Goal: Information Seeking & Learning: Learn about a topic

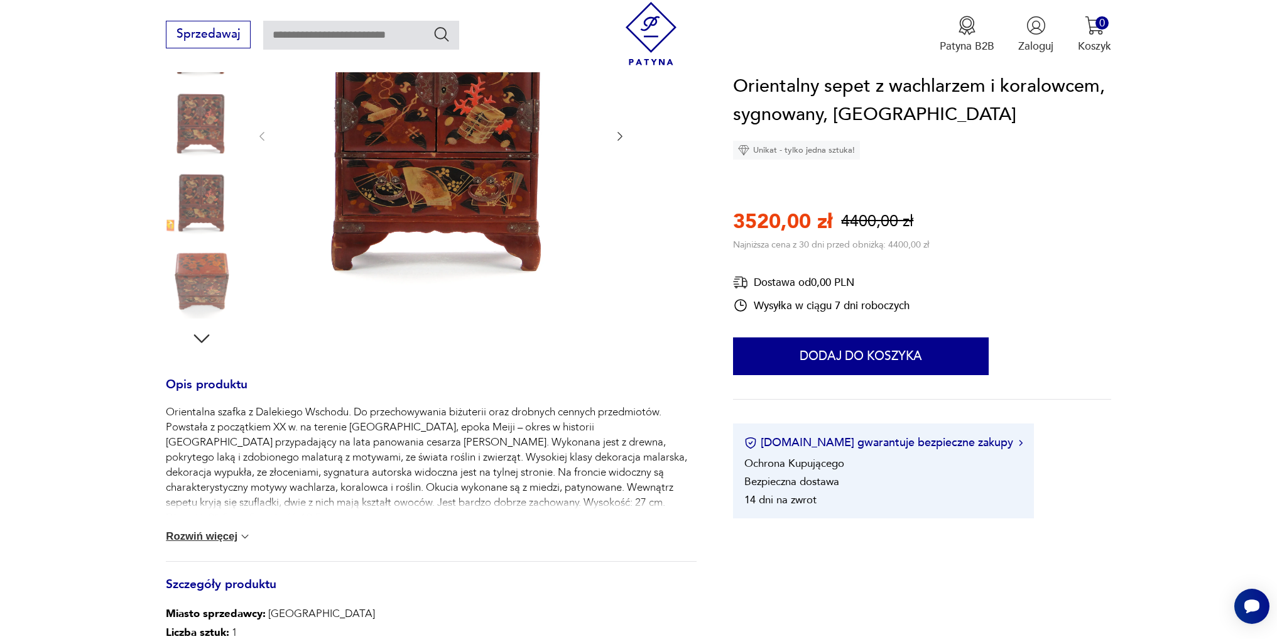
scroll to position [188, 0]
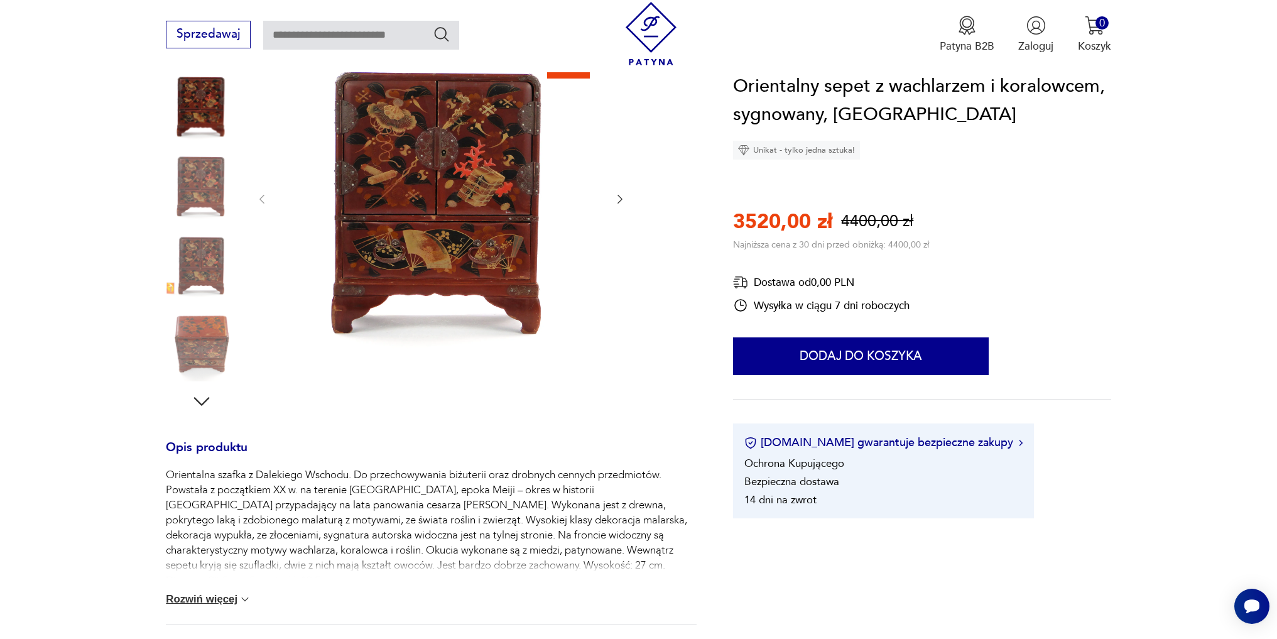
click at [208, 197] on img at bounding box center [202, 185] width 72 height 72
click at [210, 190] on img at bounding box center [202, 185] width 72 height 72
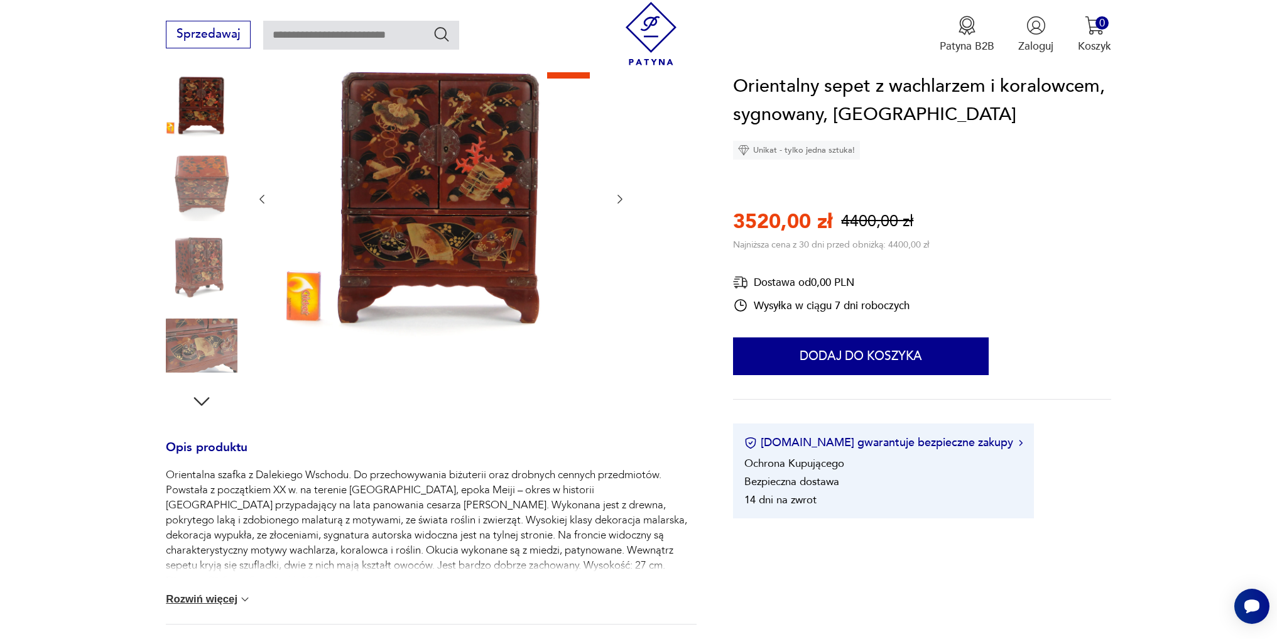
click at [210, 190] on img at bounding box center [202, 185] width 72 height 72
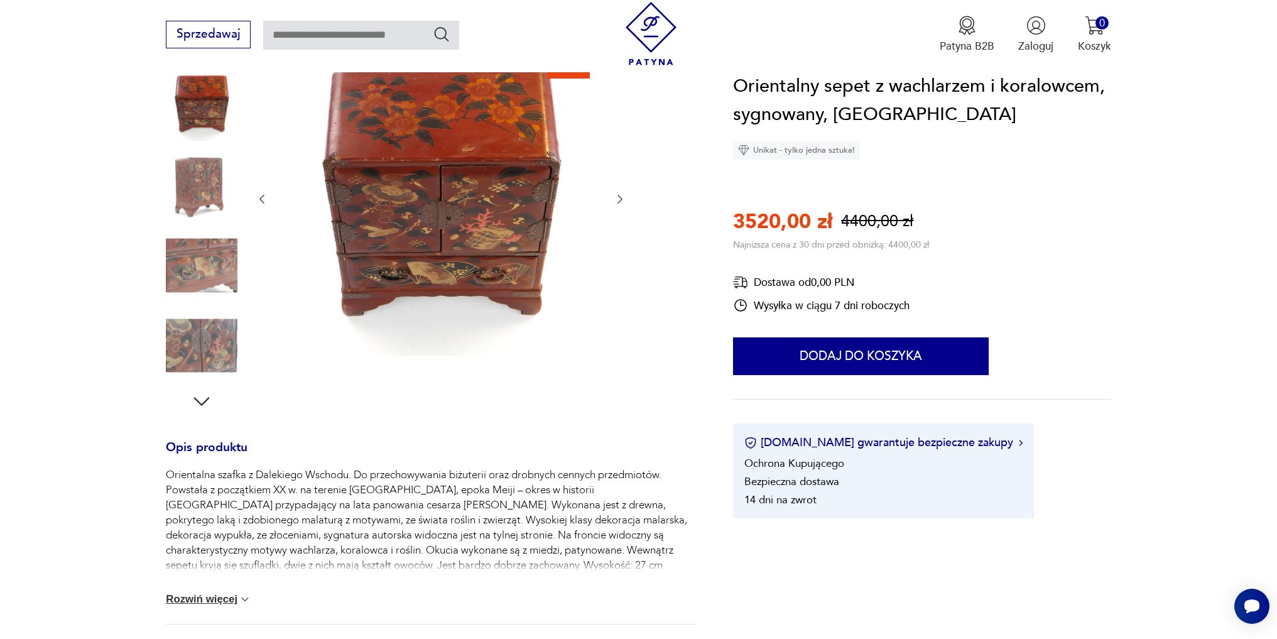
click at [210, 190] on img at bounding box center [202, 185] width 72 height 72
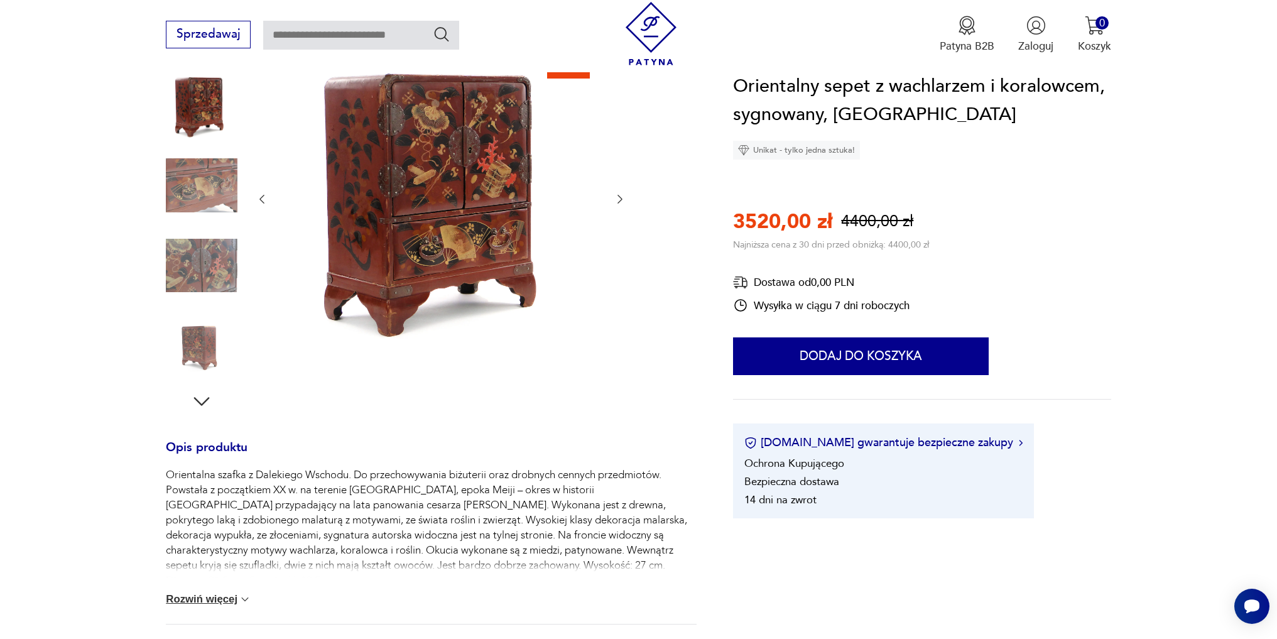
click at [210, 190] on img at bounding box center [202, 185] width 72 height 72
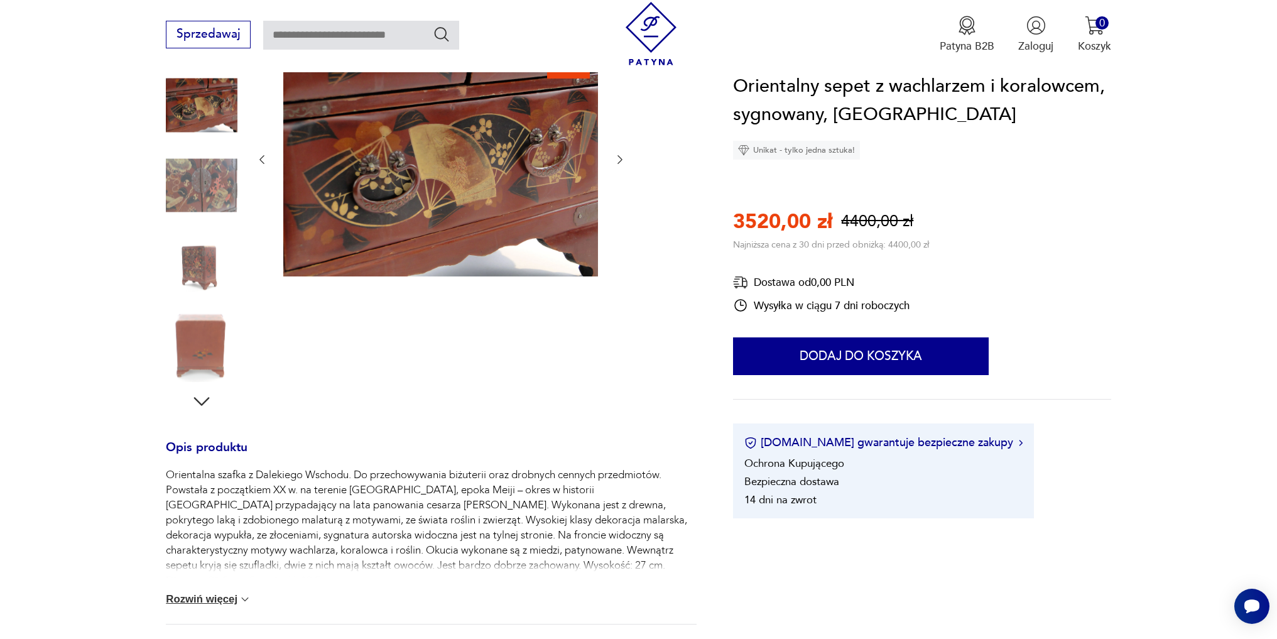
click at [210, 190] on img at bounding box center [202, 185] width 72 height 72
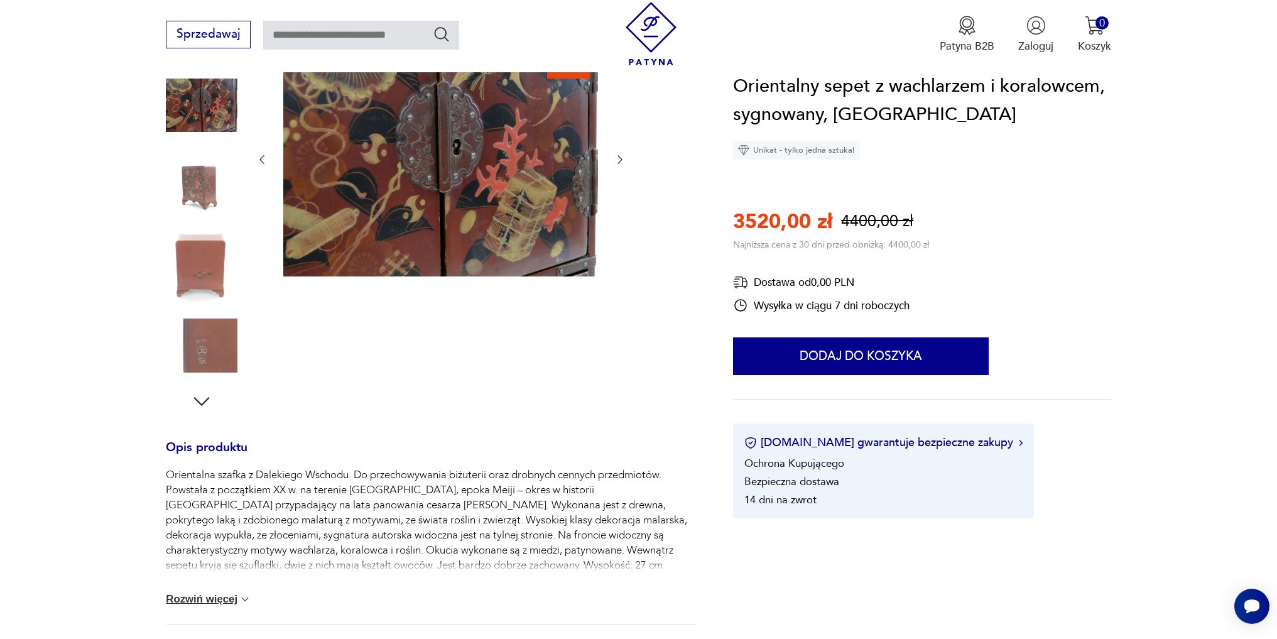
click at [210, 190] on img at bounding box center [202, 185] width 72 height 72
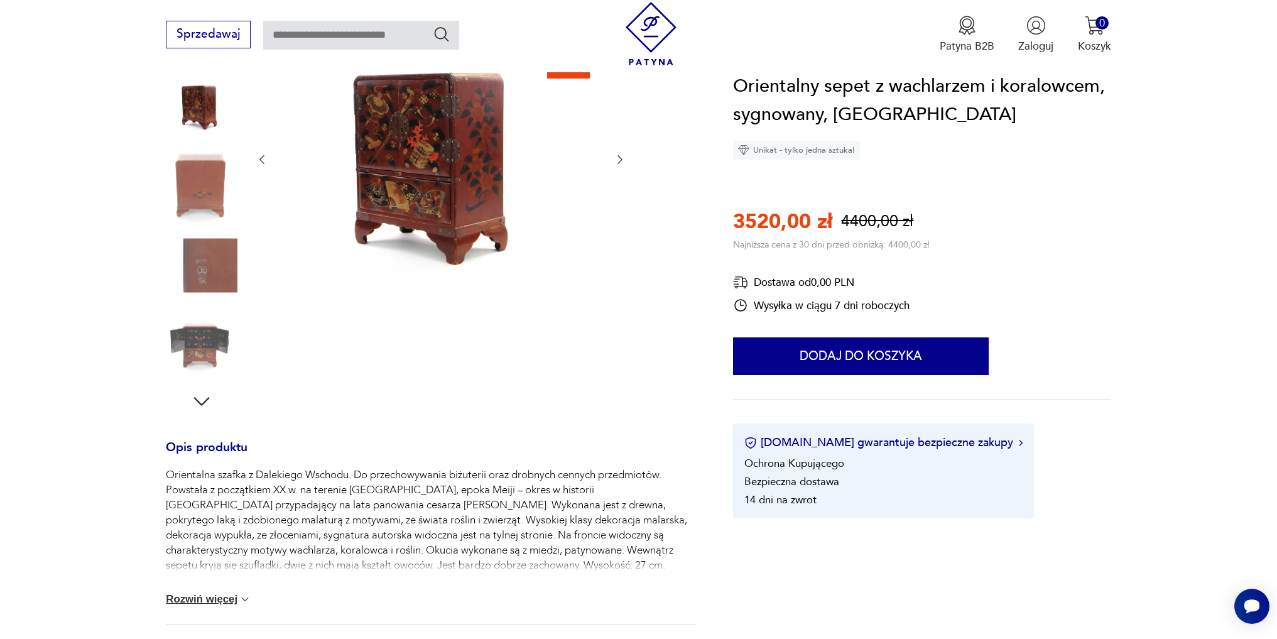
click at [210, 190] on img at bounding box center [202, 185] width 72 height 72
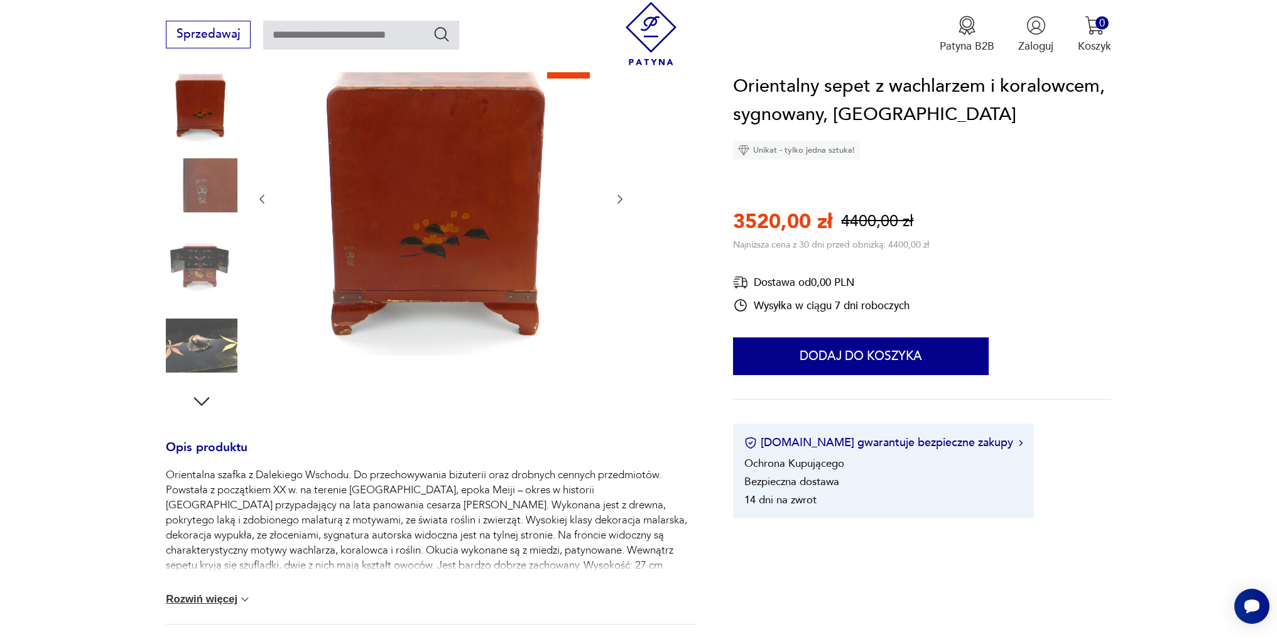
click at [210, 190] on img at bounding box center [202, 185] width 72 height 72
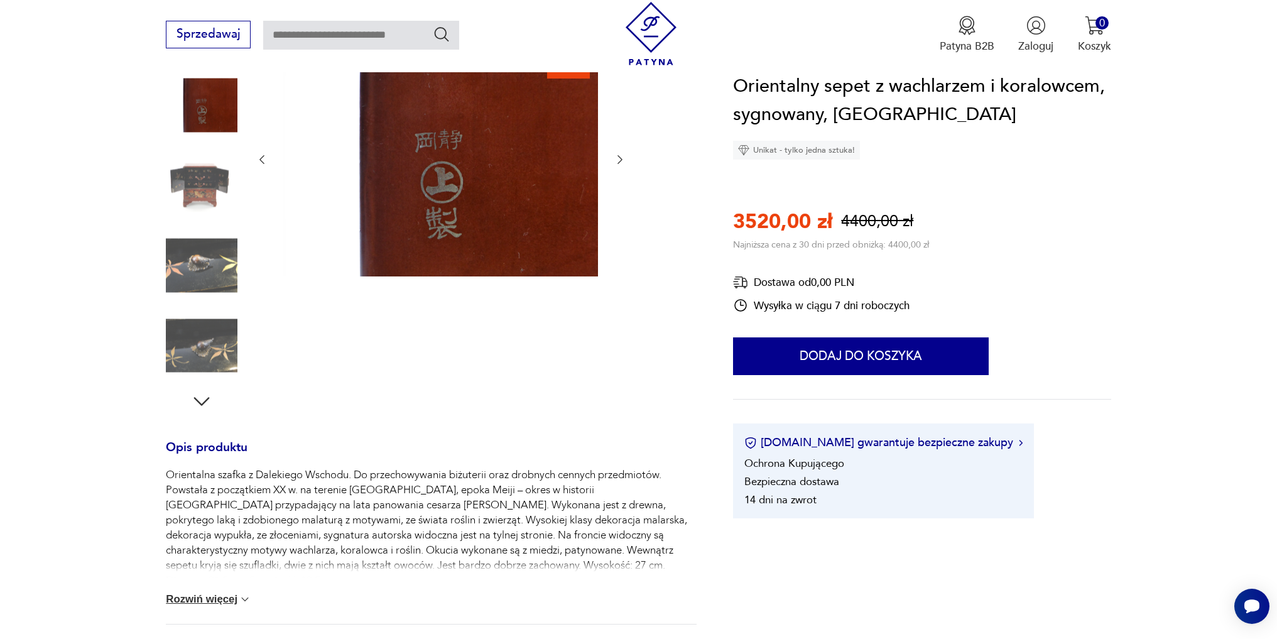
click at [210, 190] on img at bounding box center [202, 185] width 72 height 72
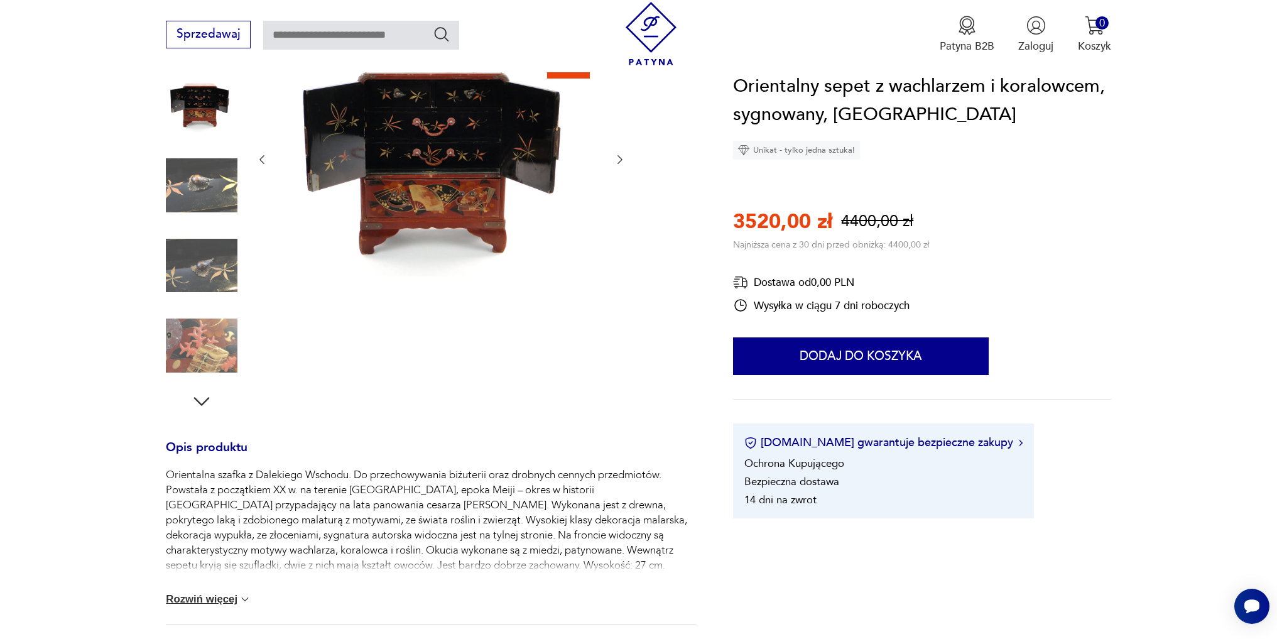
click at [210, 190] on img at bounding box center [202, 185] width 72 height 72
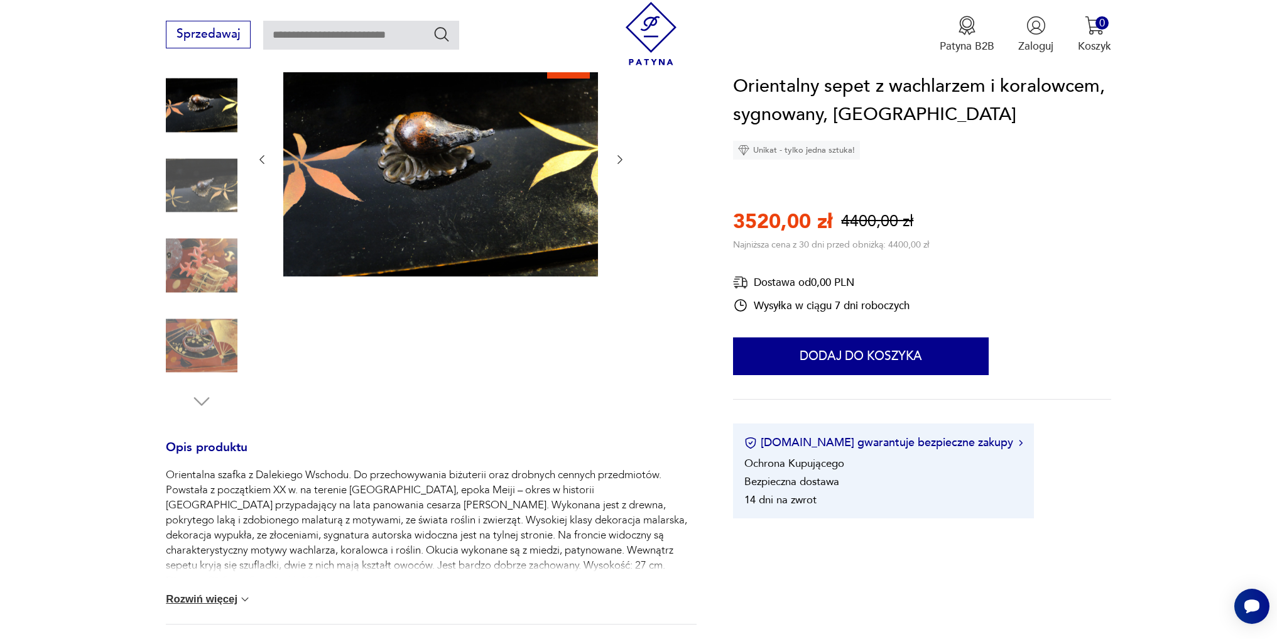
click at [210, 190] on img at bounding box center [202, 185] width 72 height 72
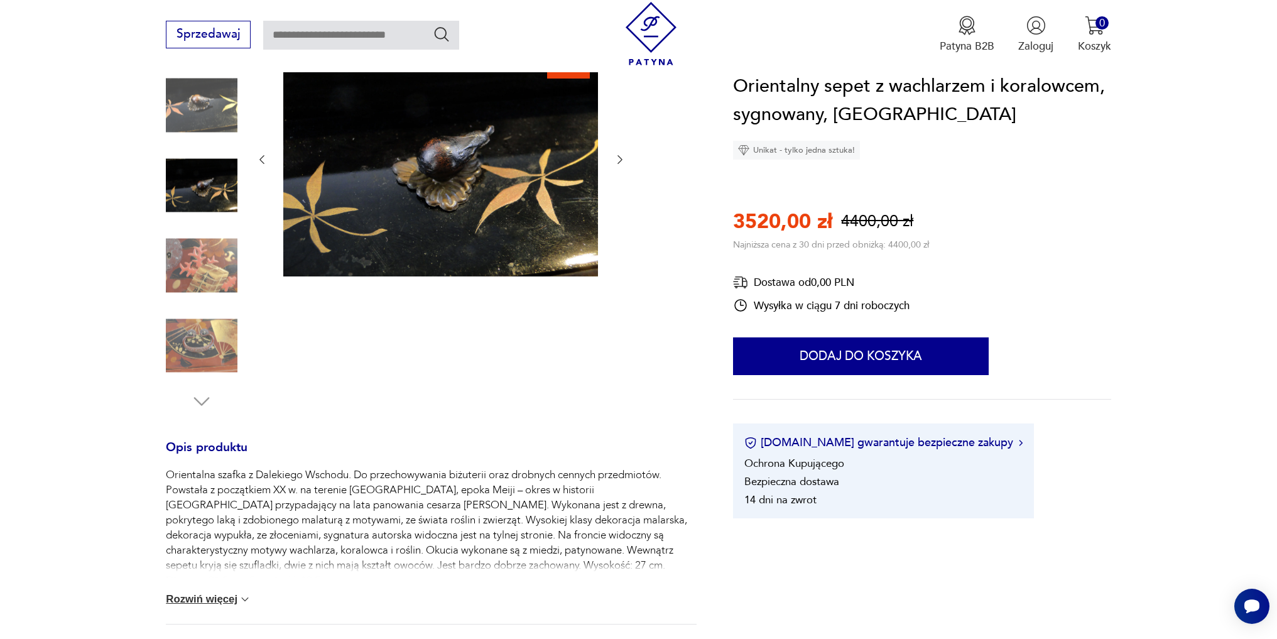
click at [193, 258] on img at bounding box center [202, 266] width 72 height 72
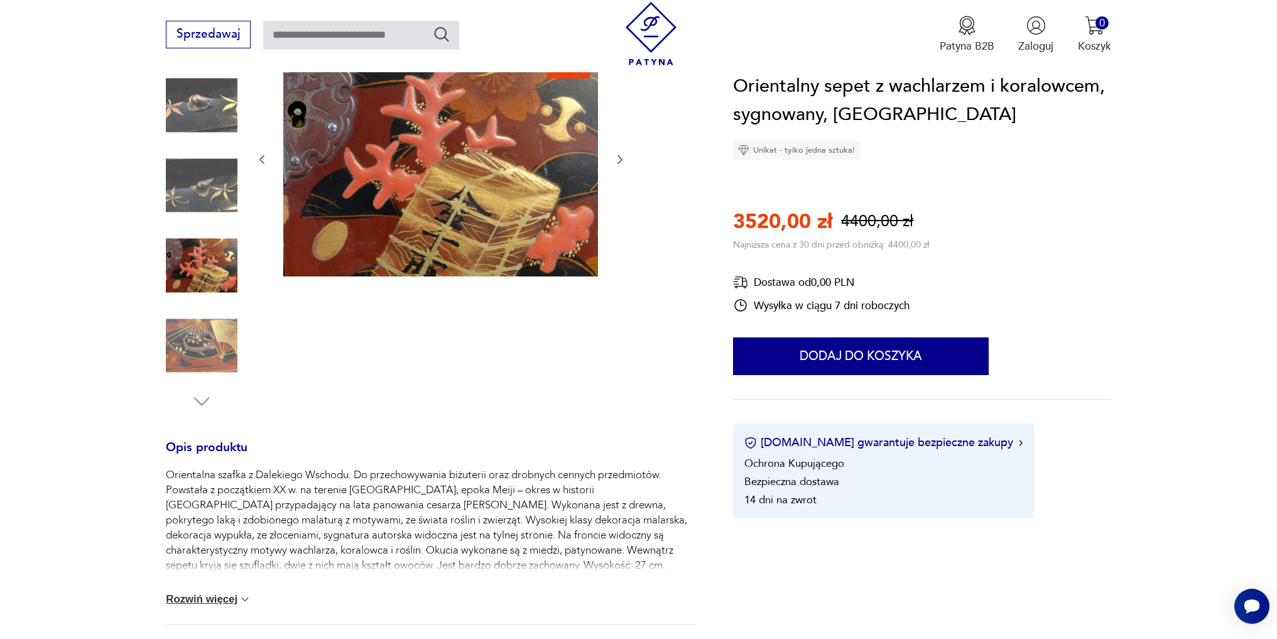
click at [195, 347] on img at bounding box center [202, 346] width 72 height 72
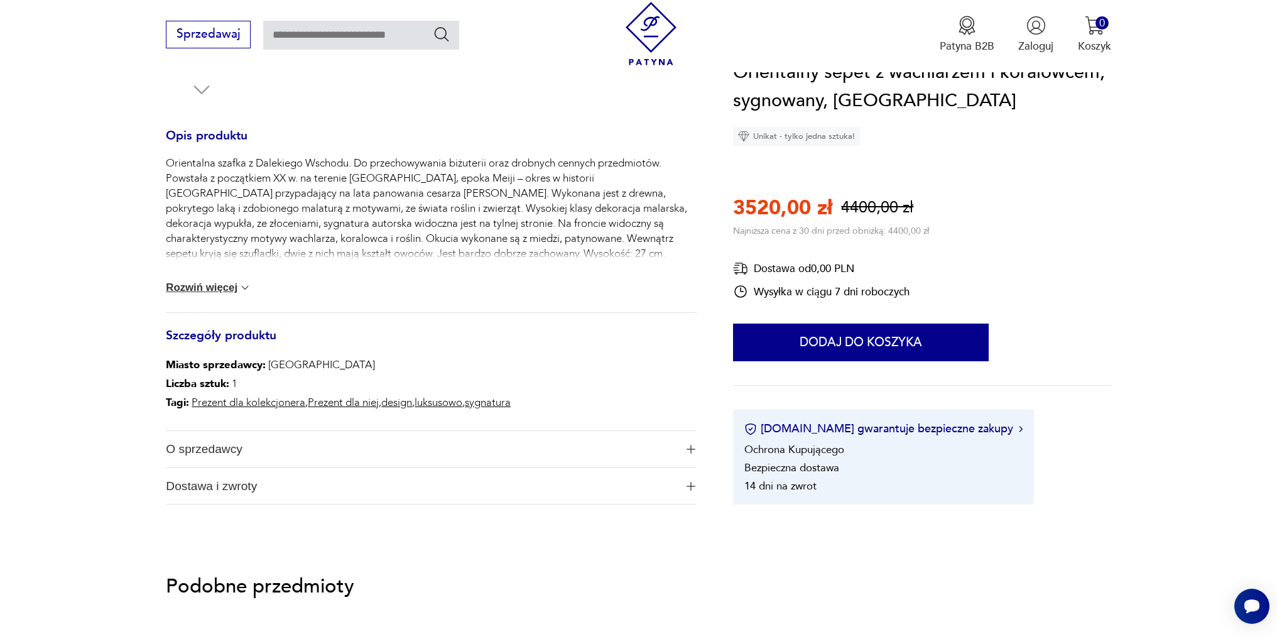
scroll to position [502, 0]
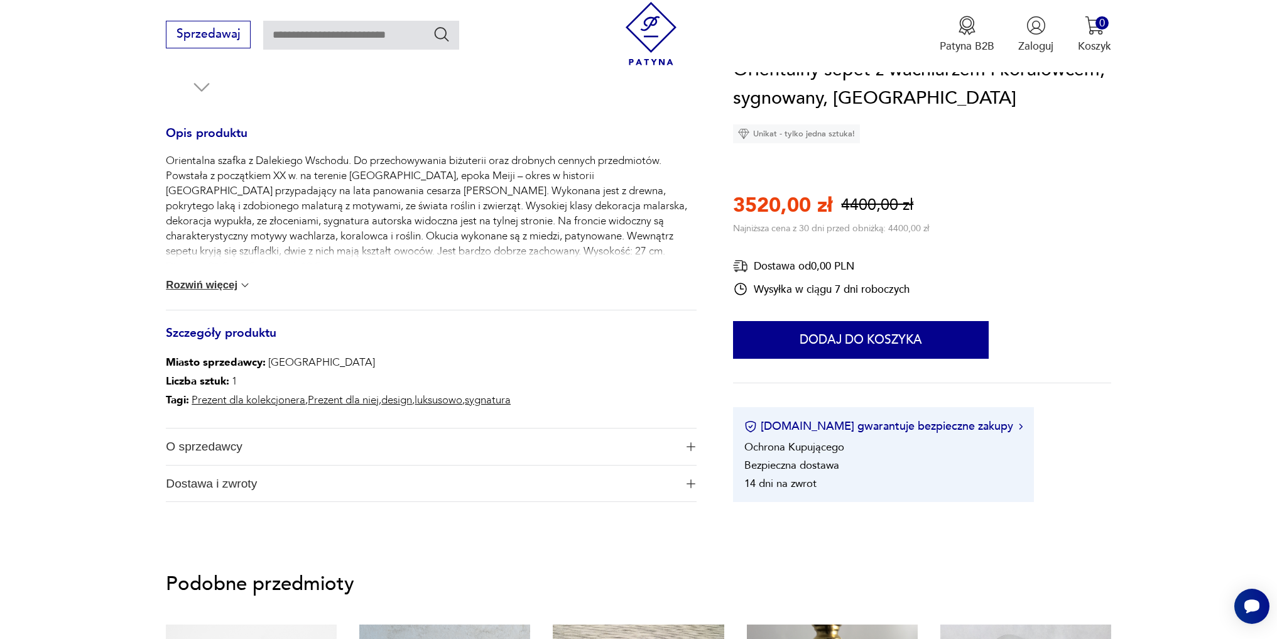
click at [224, 284] on button "Rozwiń więcej" at bounding box center [208, 285] width 85 height 13
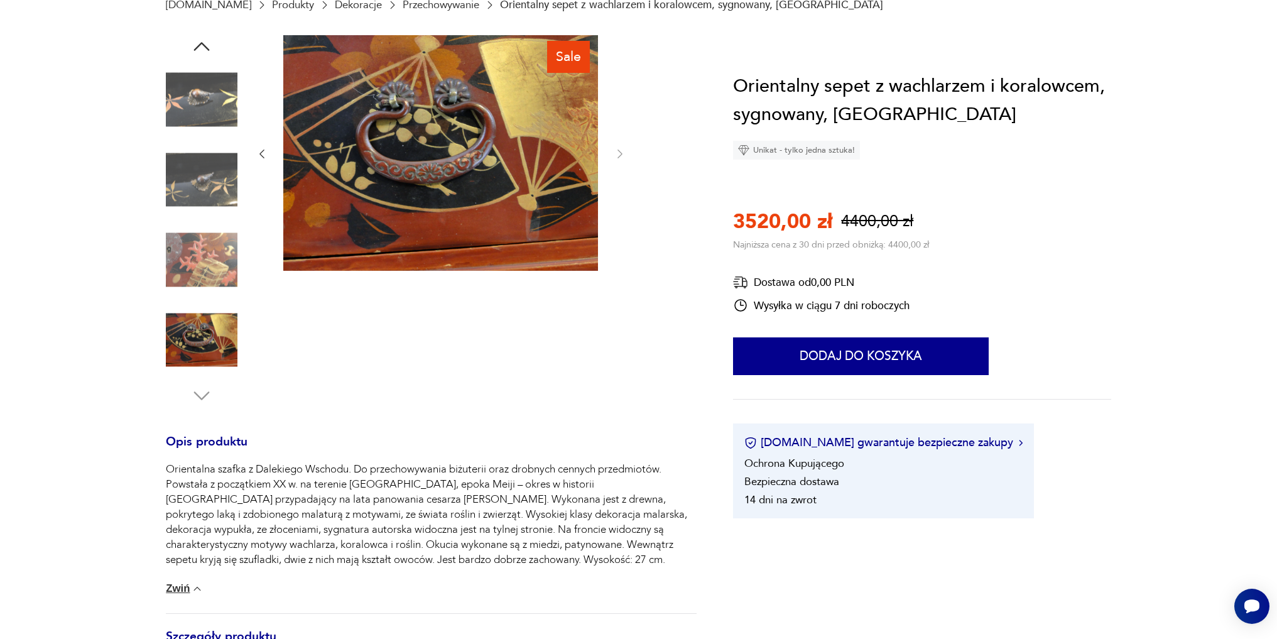
scroll to position [0, 0]
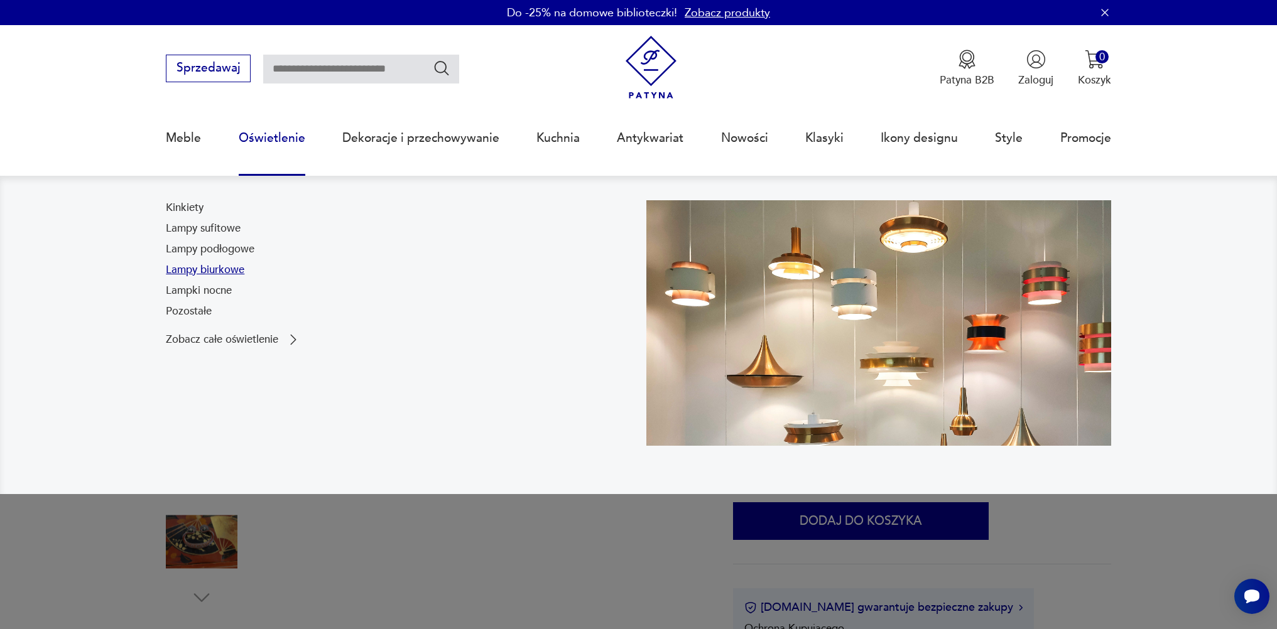
click at [219, 272] on link "Lampy biurkowe" at bounding box center [205, 270] width 79 height 15
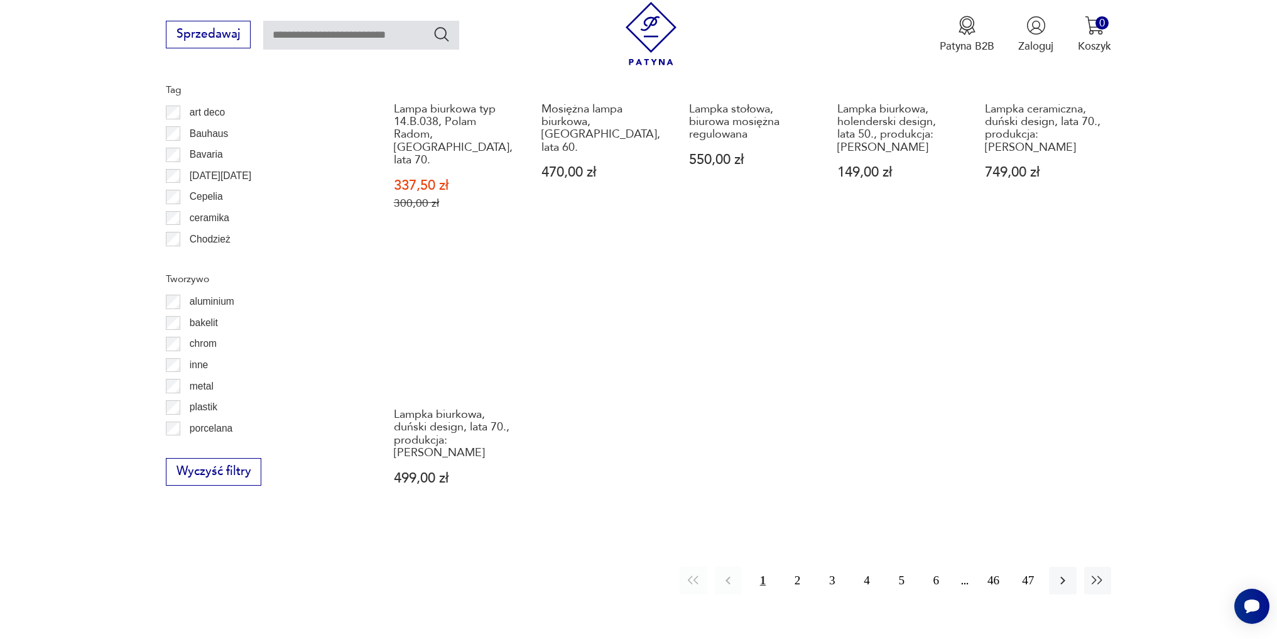
scroll to position [1234, 0]
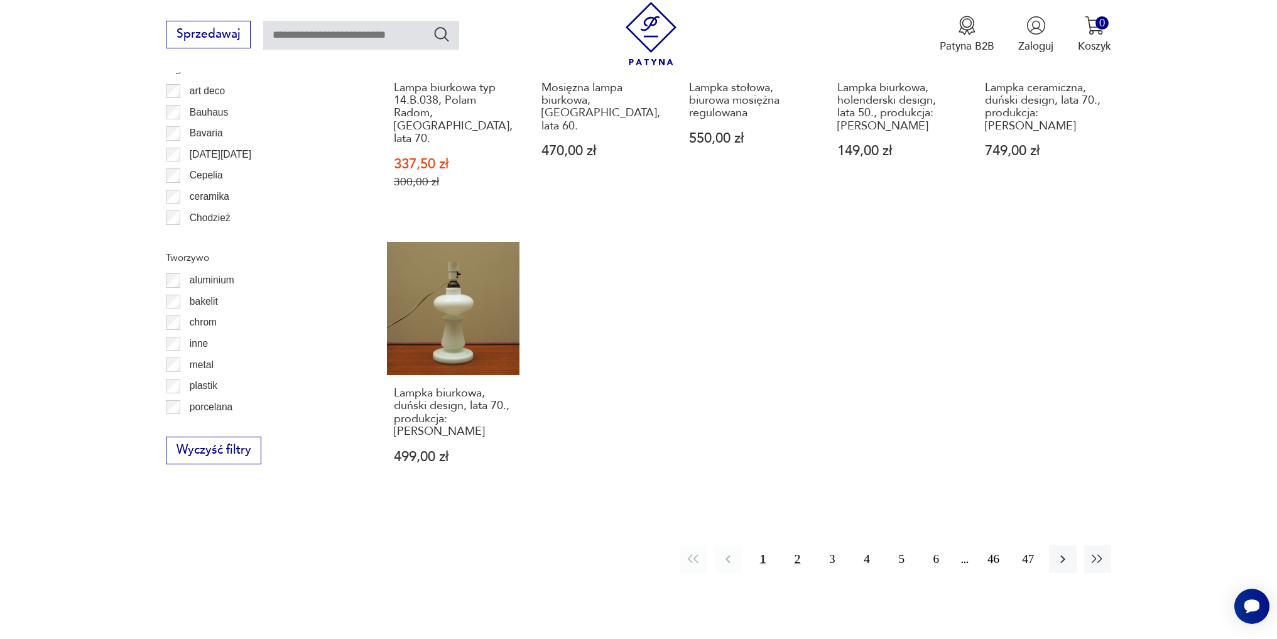
click at [800, 545] on button "2" at bounding box center [797, 558] width 27 height 27
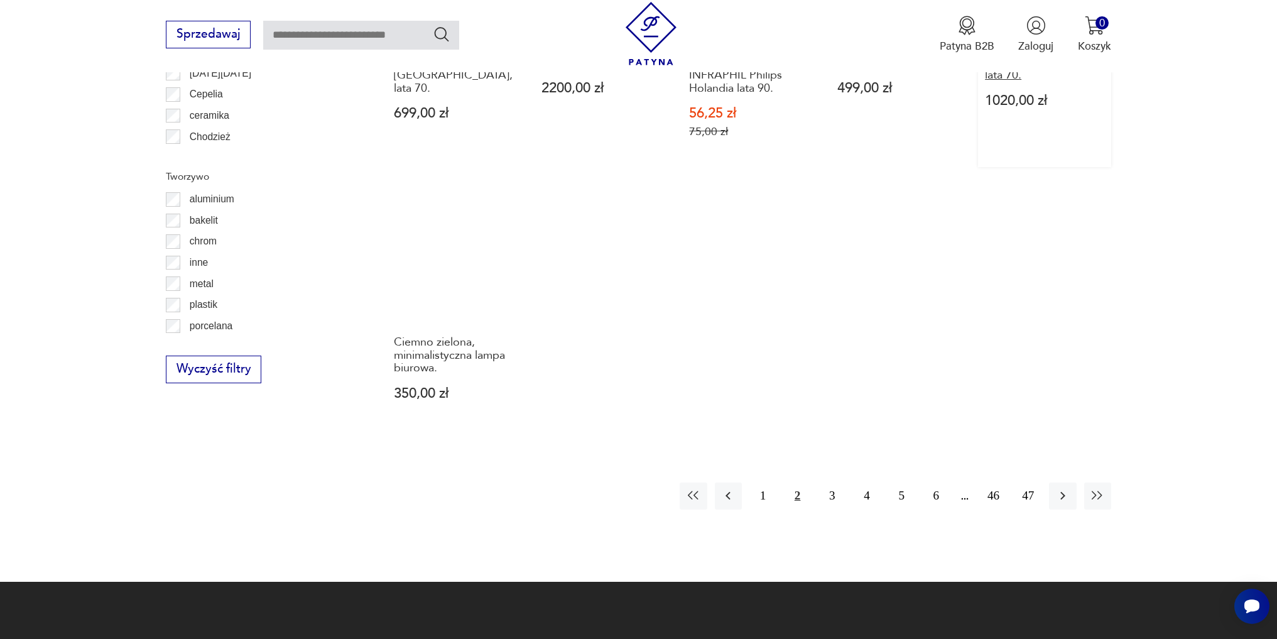
scroll to position [1378, 0]
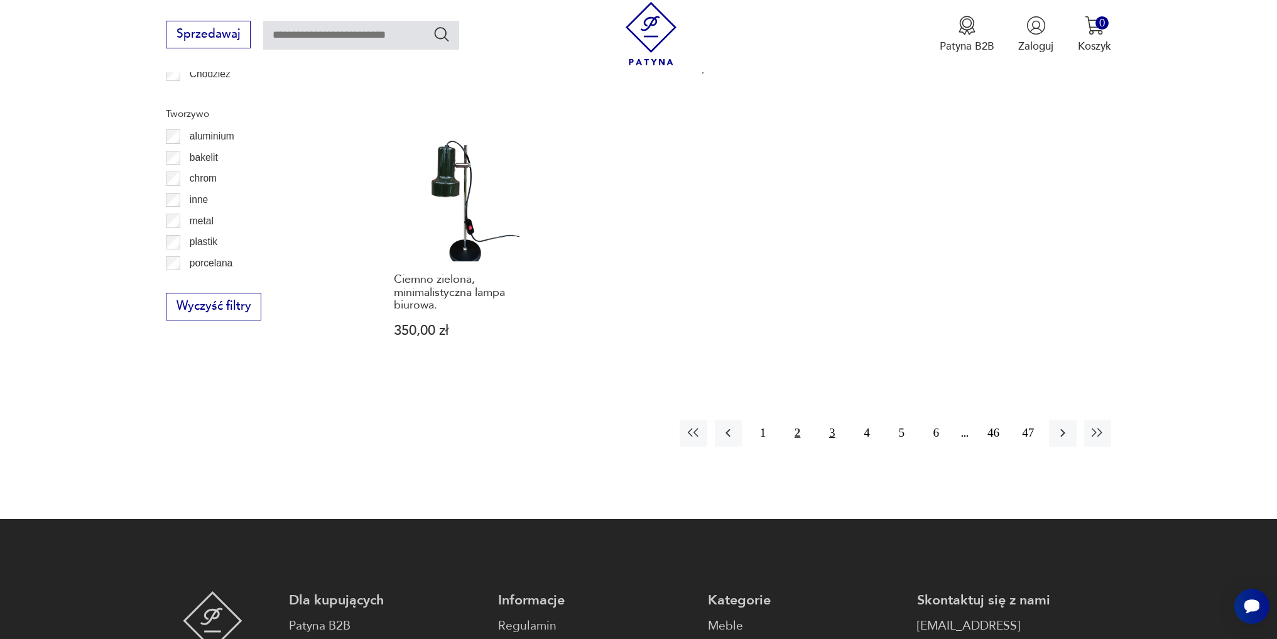
click at [827, 420] on button "3" at bounding box center [831, 433] width 27 height 27
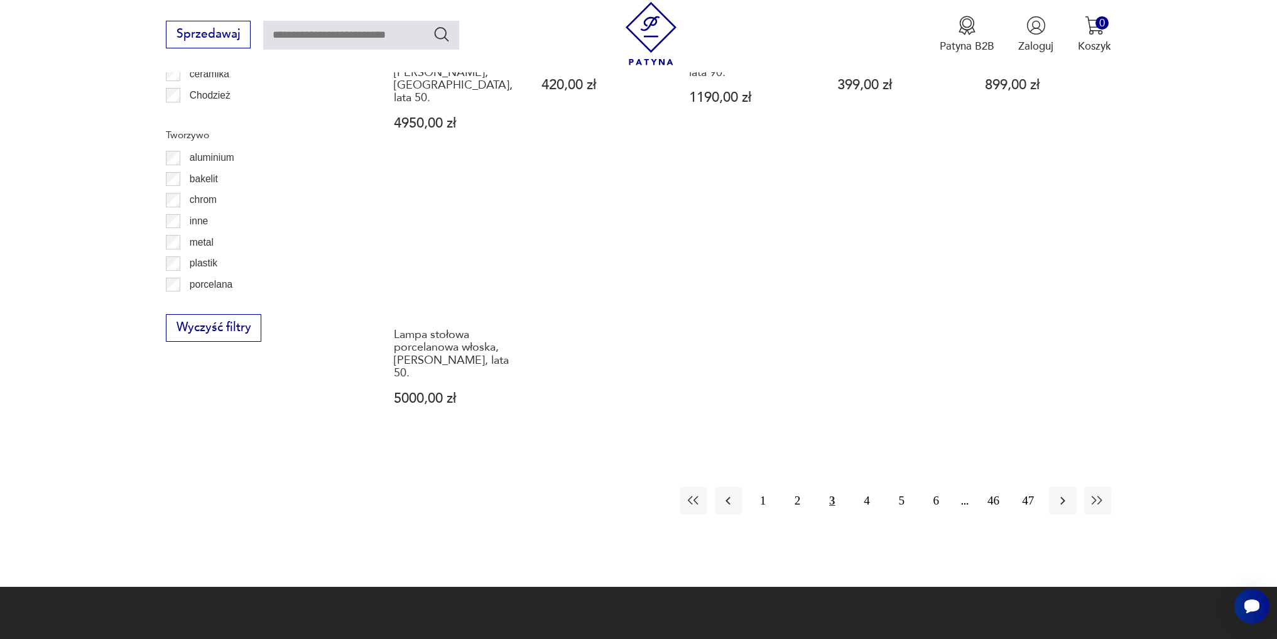
scroll to position [1441, 0]
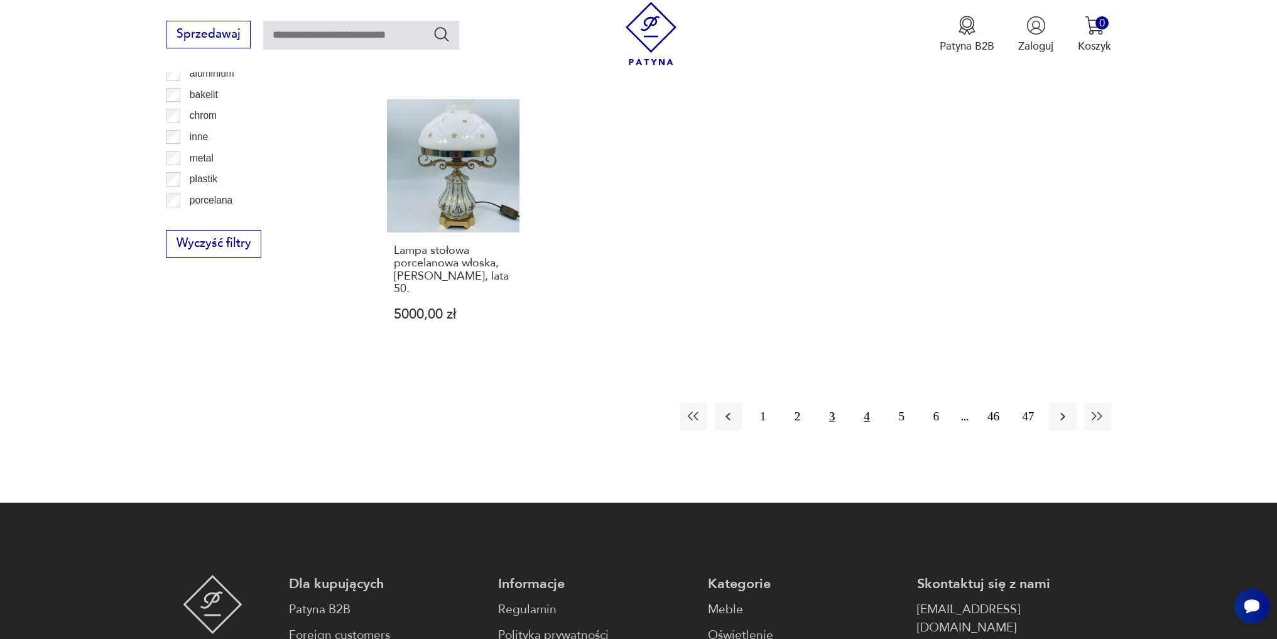
click at [871, 403] on button "4" at bounding box center [866, 416] width 27 height 27
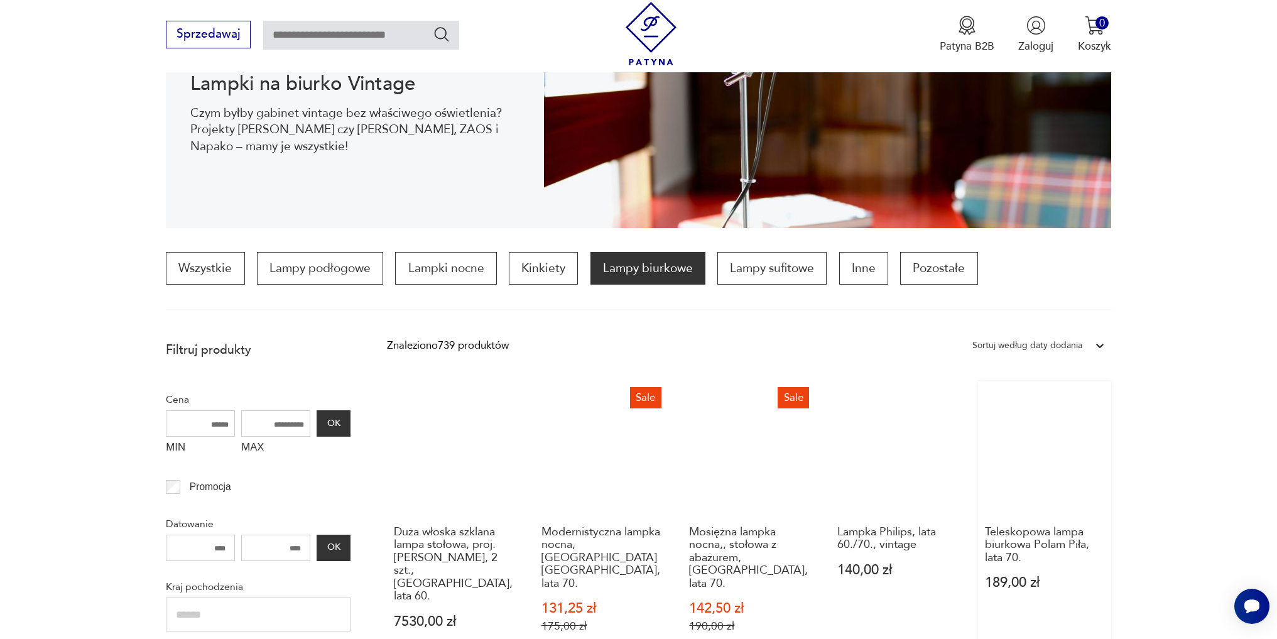
scroll to position [185, 0]
